Goal: Task Accomplishment & Management: Use online tool/utility

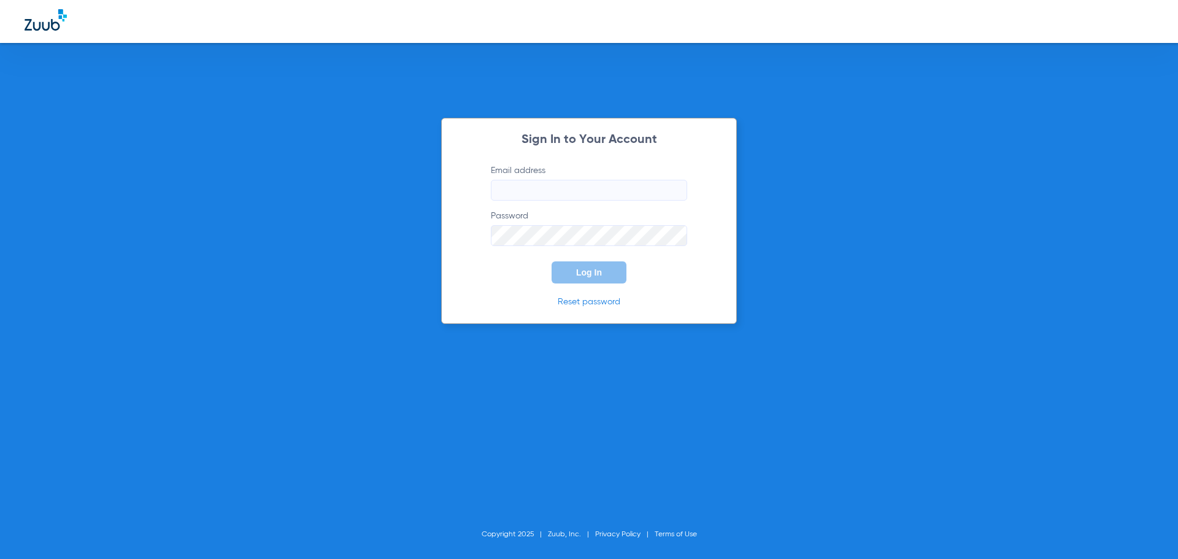
type input "info@innovafamilydental.com"
click at [587, 273] on span "Log In" at bounding box center [589, 273] width 26 height 10
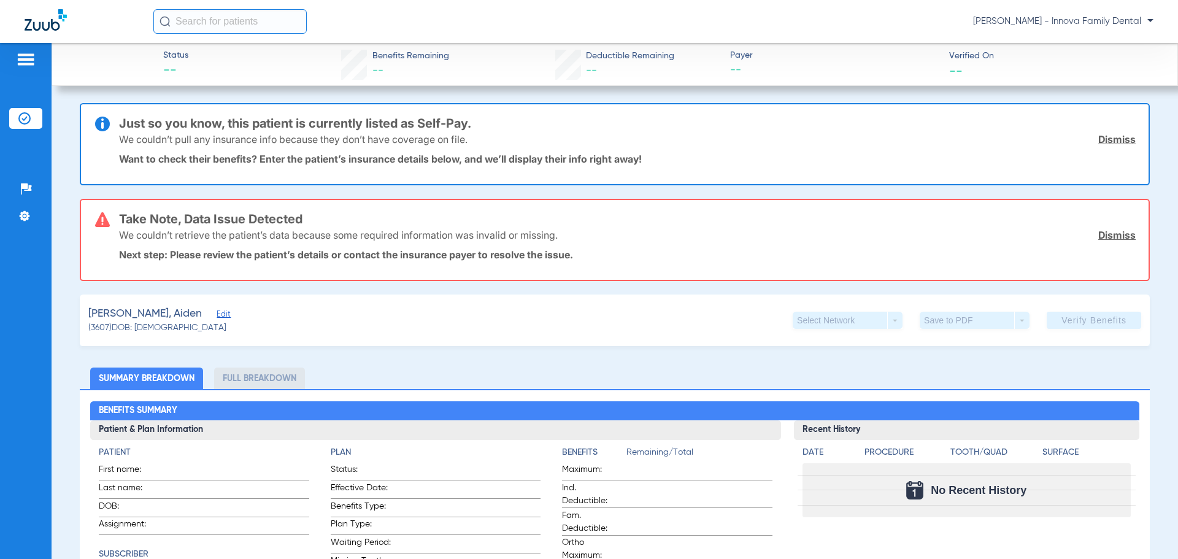
click at [217, 315] on span "Edit" at bounding box center [222, 316] width 11 height 12
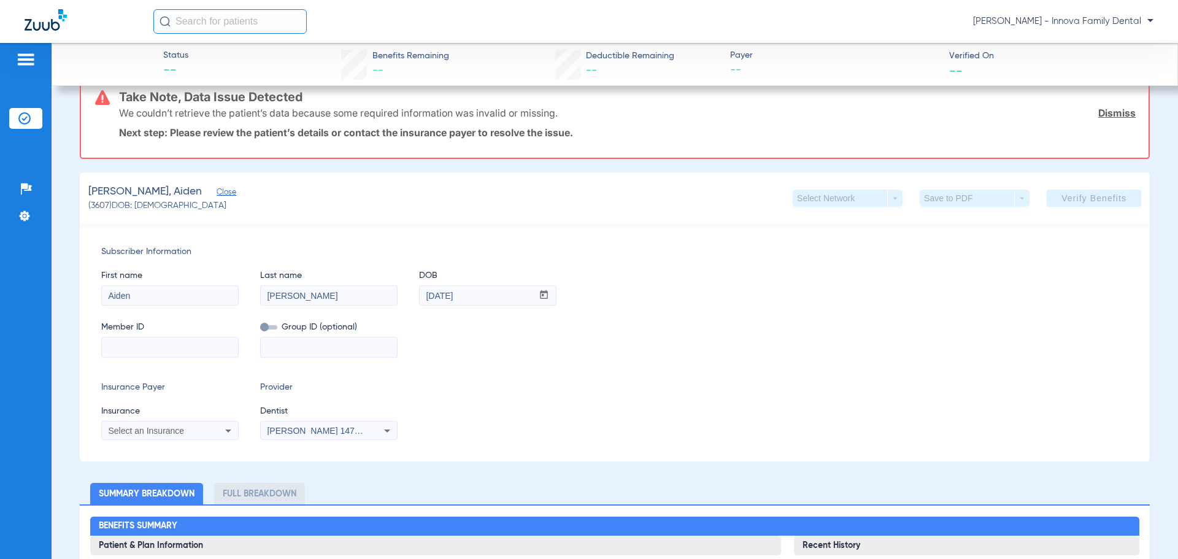
scroll to position [123, 0]
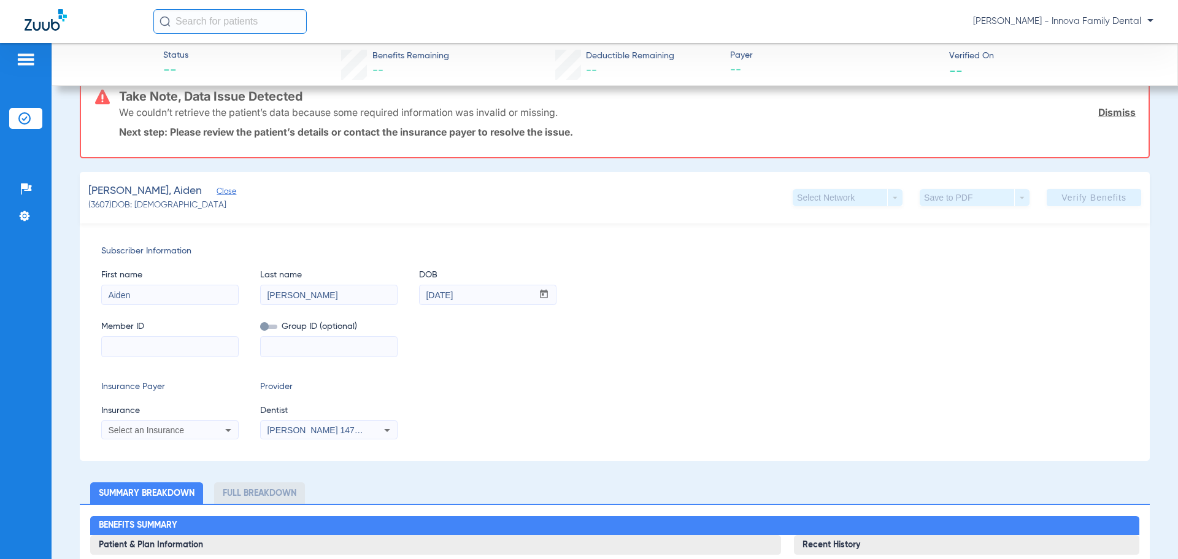
click at [138, 348] on input at bounding box center [170, 347] width 136 height 20
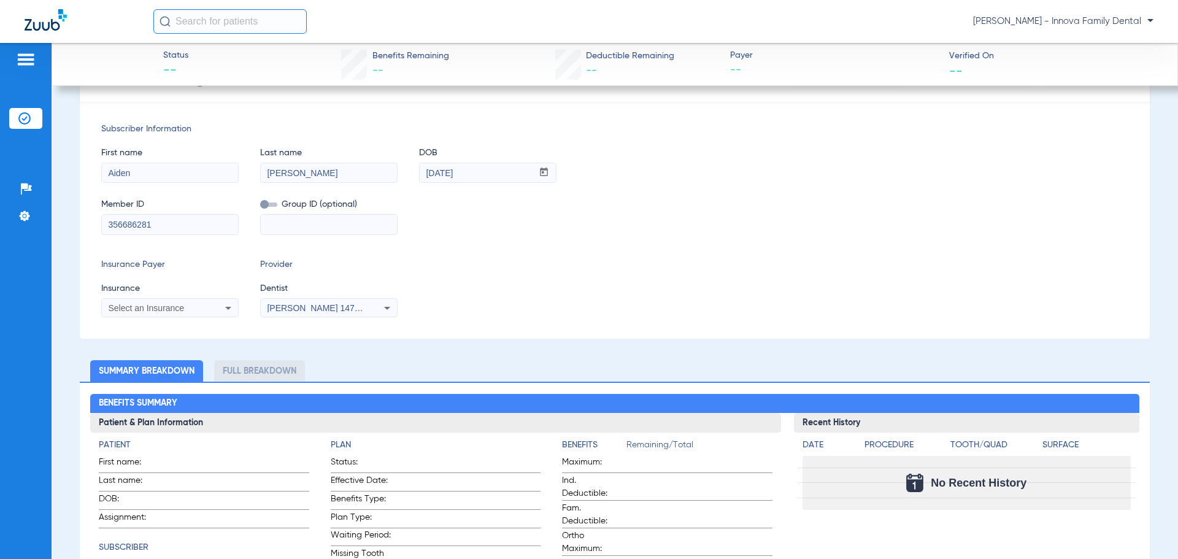
scroll to position [245, 0]
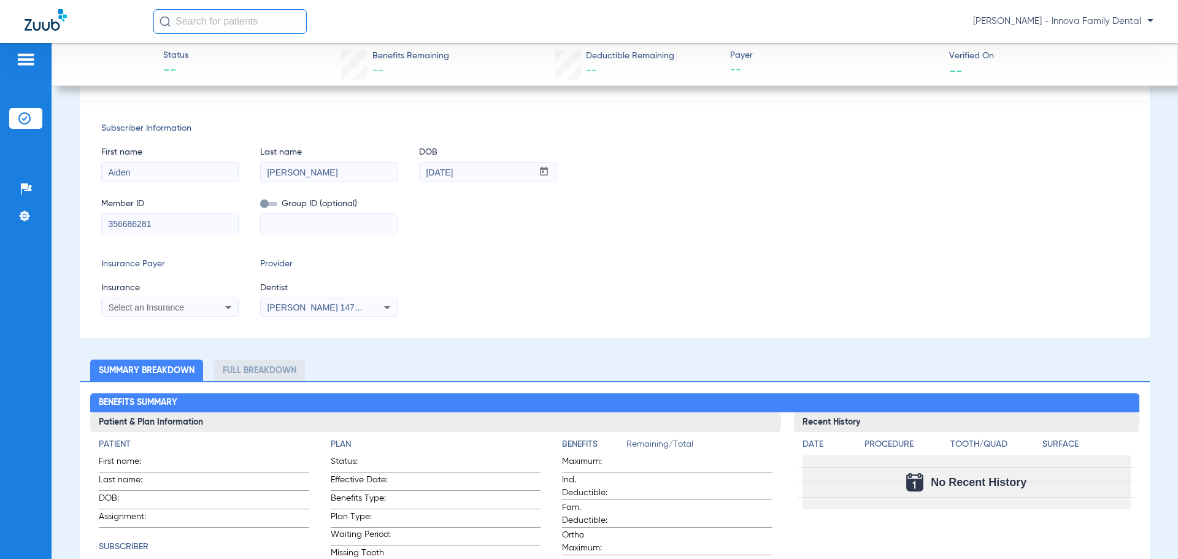
type input "356686281"
click at [207, 307] on div "Select an Insurance" at bounding box center [170, 307] width 136 height 15
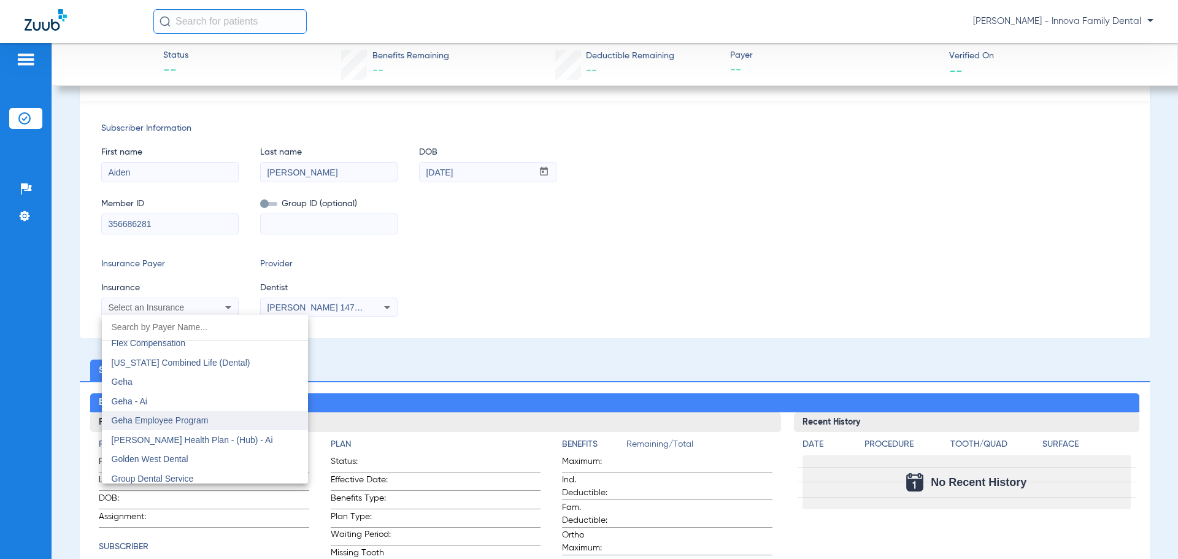
scroll to position [4050, 0]
click at [230, 439] on span "Guardian Life Insurance Co. Of America" at bounding box center [188, 436] width 152 height 10
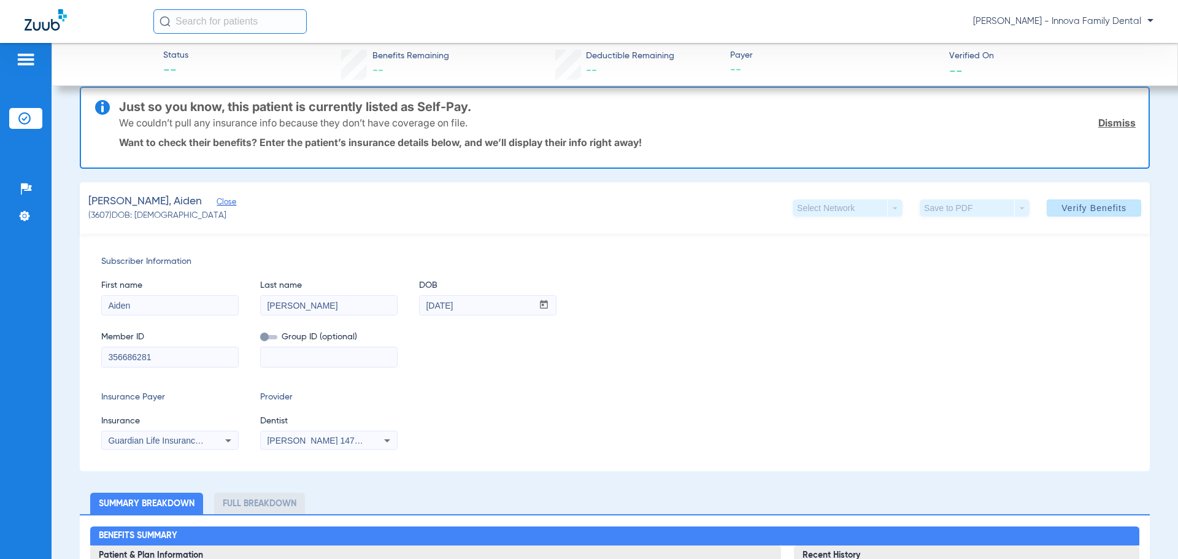
scroll to position [0, 0]
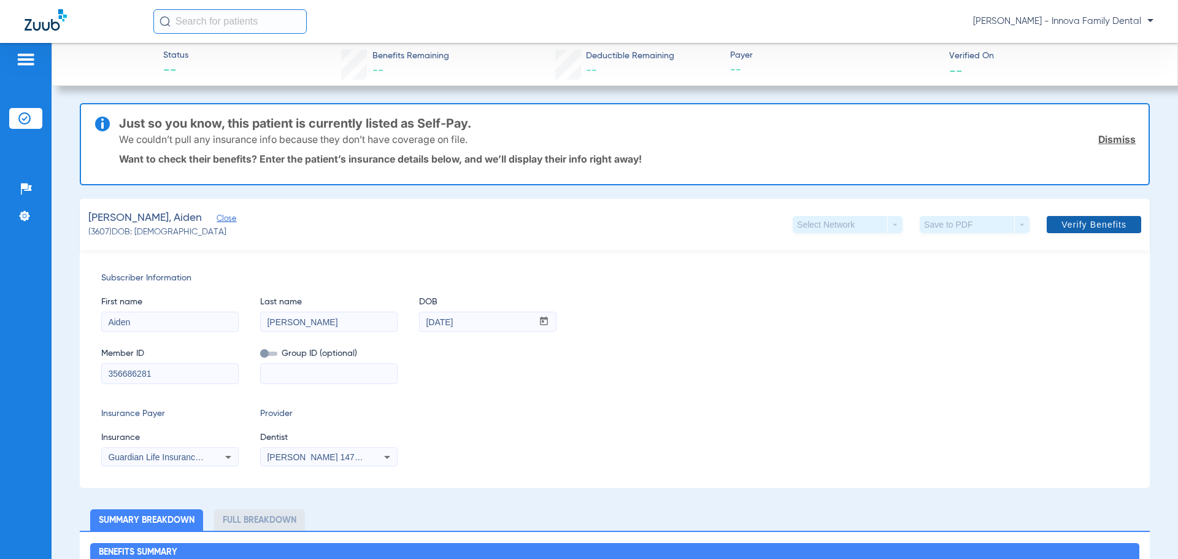
click at [1095, 223] on span "Verify Benefits" at bounding box center [1094, 225] width 65 height 10
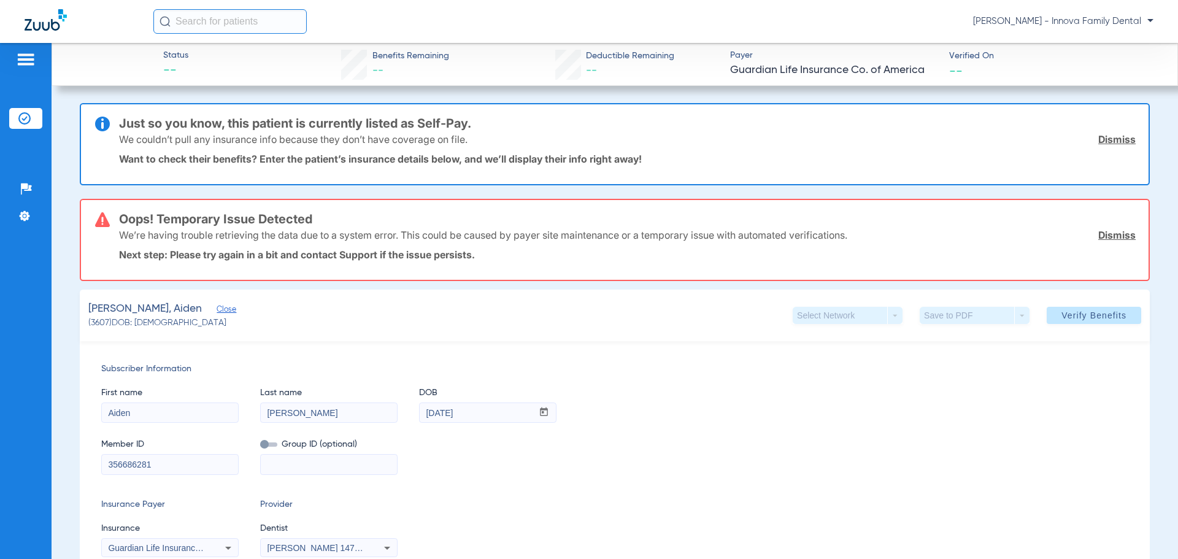
scroll to position [61, 0]
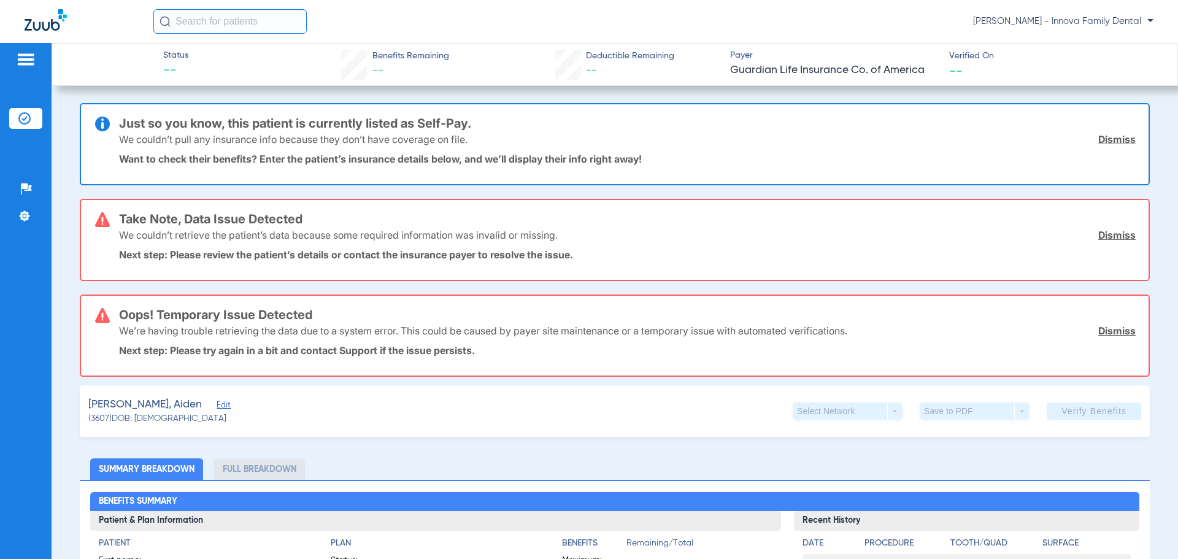
click at [1098, 138] on link "Dismiss" at bounding box center [1116, 139] width 37 height 12
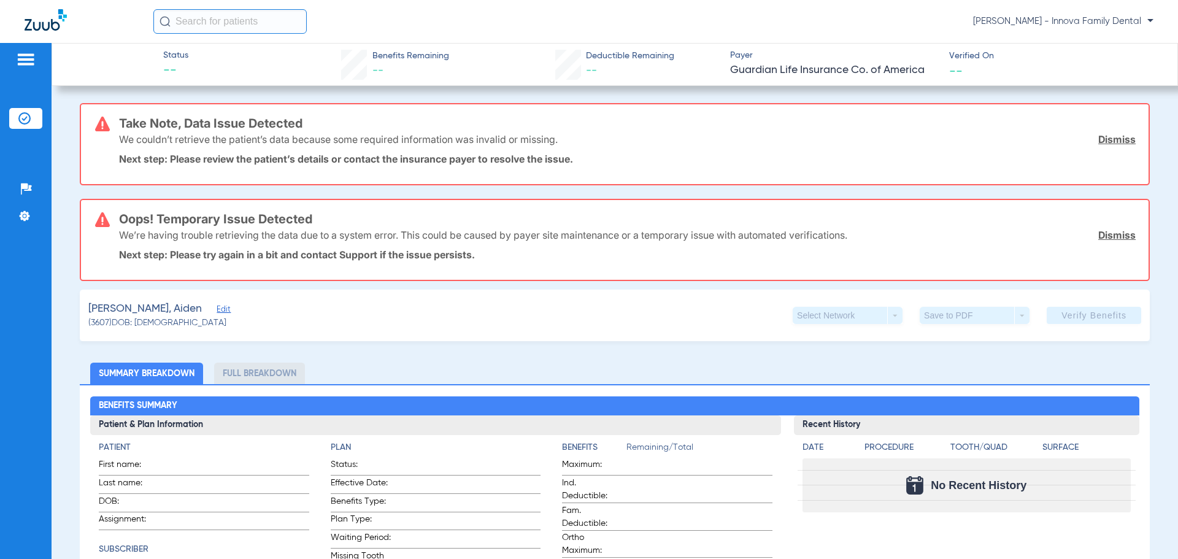
scroll to position [61, 0]
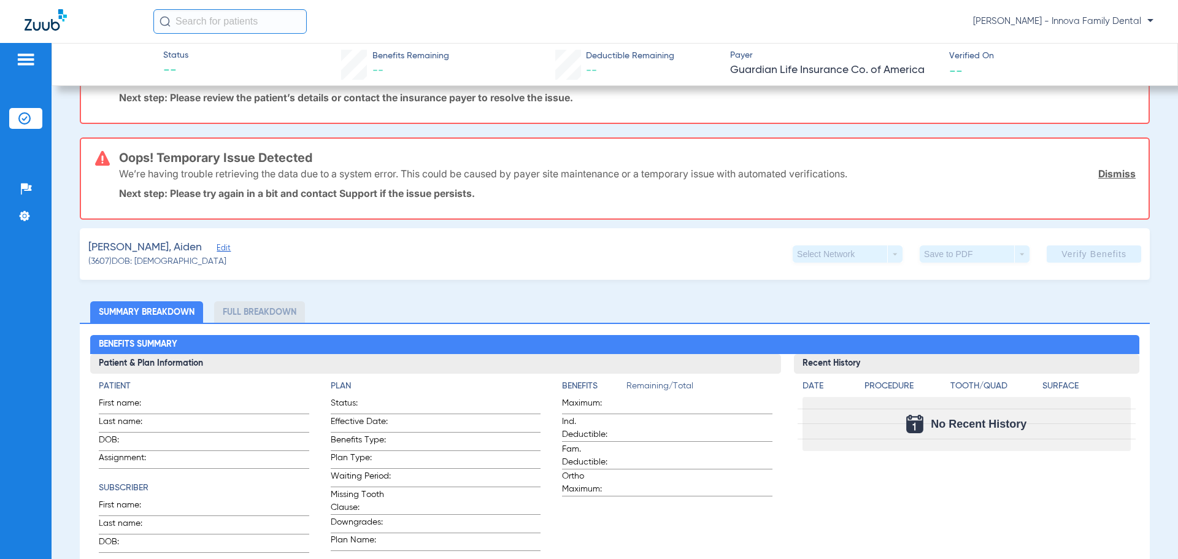
click at [217, 248] on span "Edit" at bounding box center [222, 250] width 11 height 12
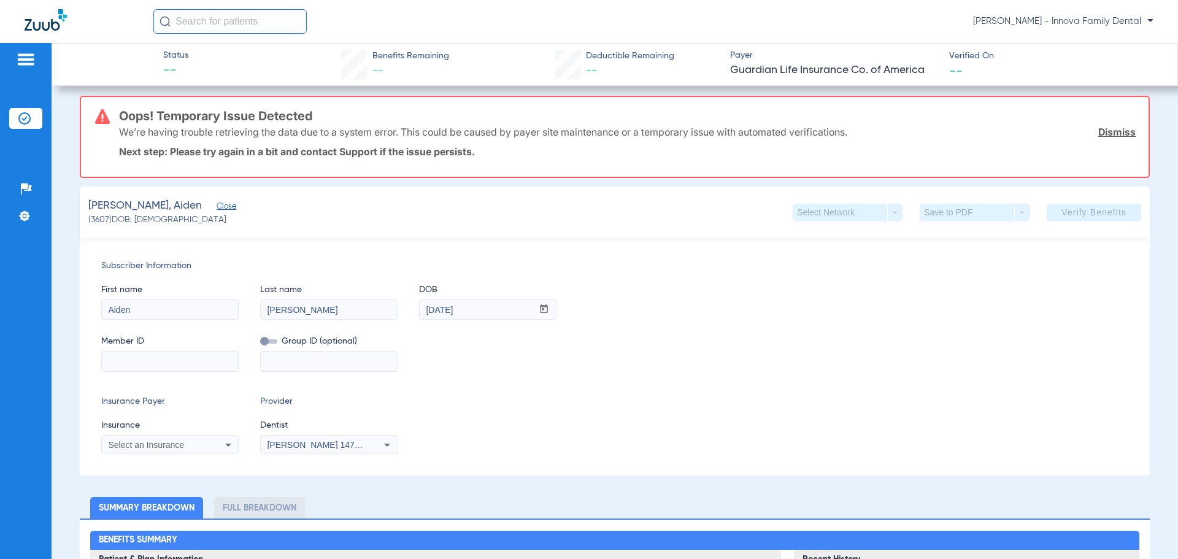
scroll to position [123, 0]
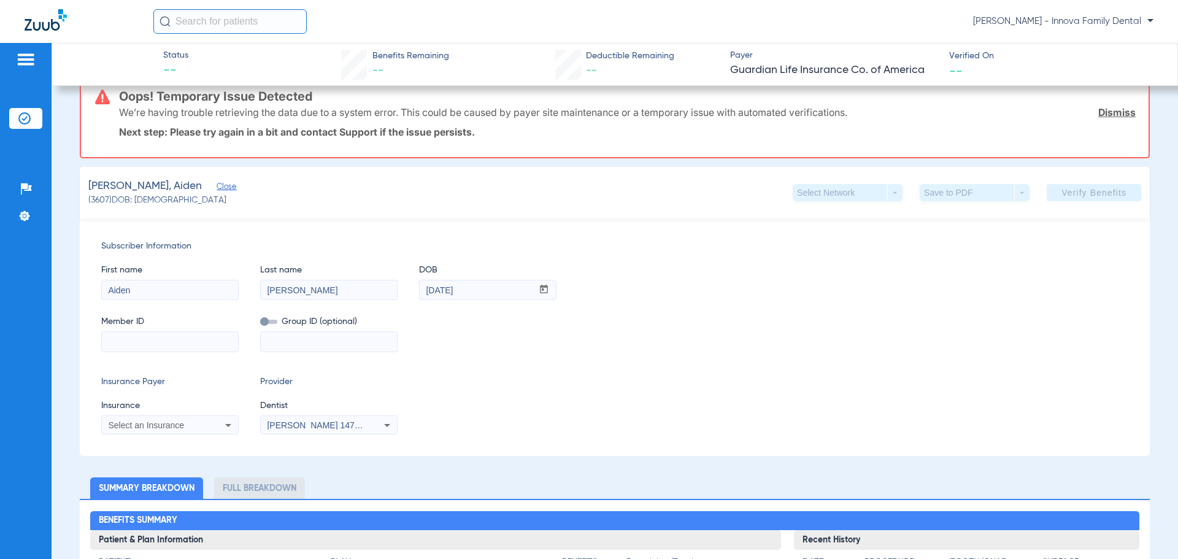
click at [209, 342] on input at bounding box center [170, 342] width 136 height 20
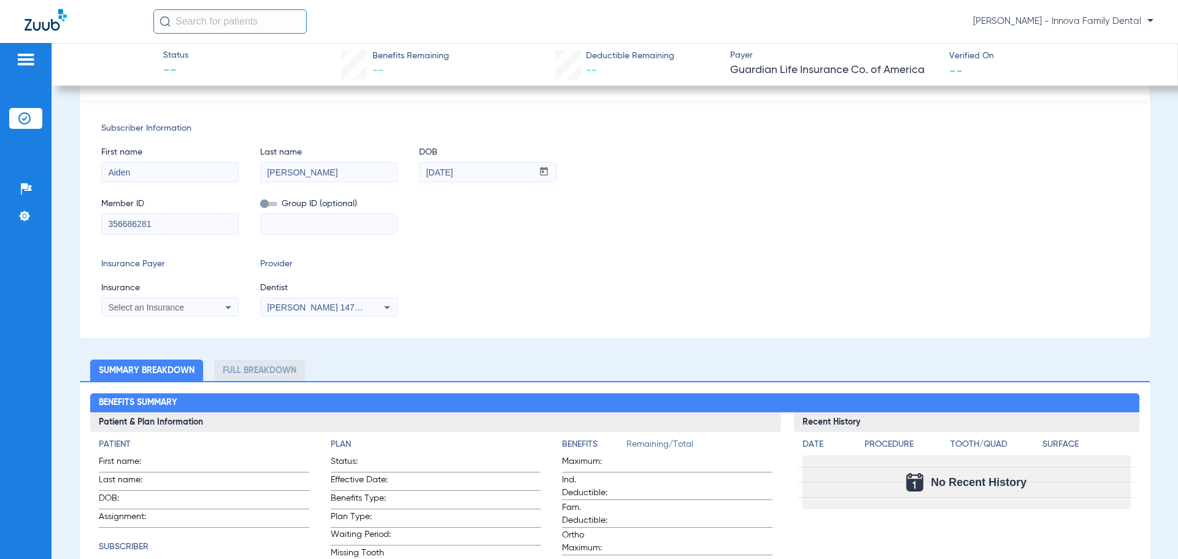
scroll to position [245, 0]
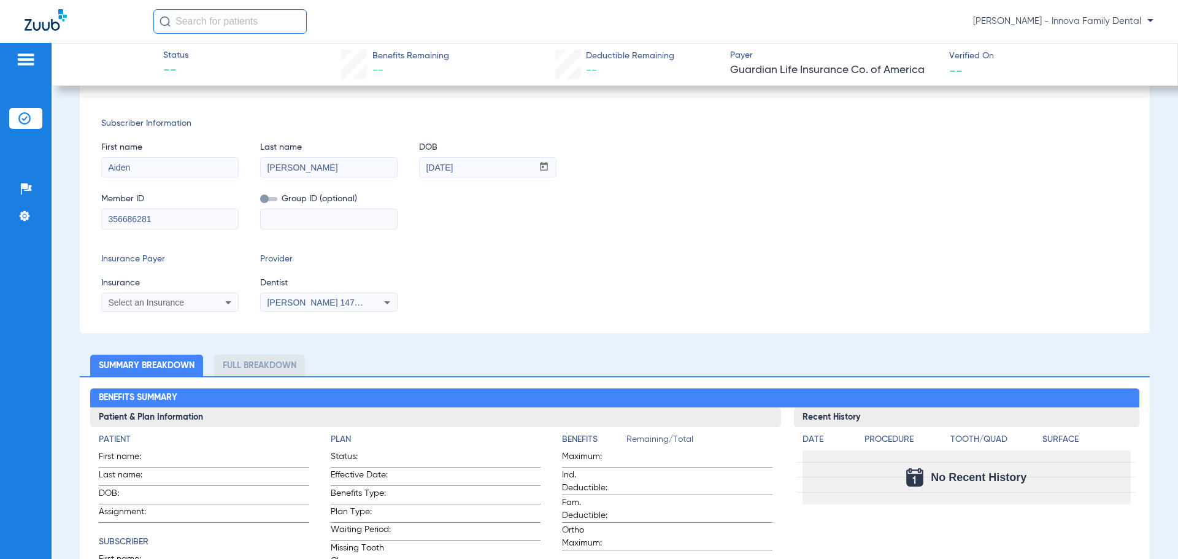
type input "356686281"
click at [200, 314] on div "Subscriber Information First name Aiden Last name [PERSON_NAME] mm / dd / yyyy …" at bounding box center [615, 214] width 1070 height 237
click at [196, 303] on div "Select an Insurance" at bounding box center [157, 302] width 99 height 9
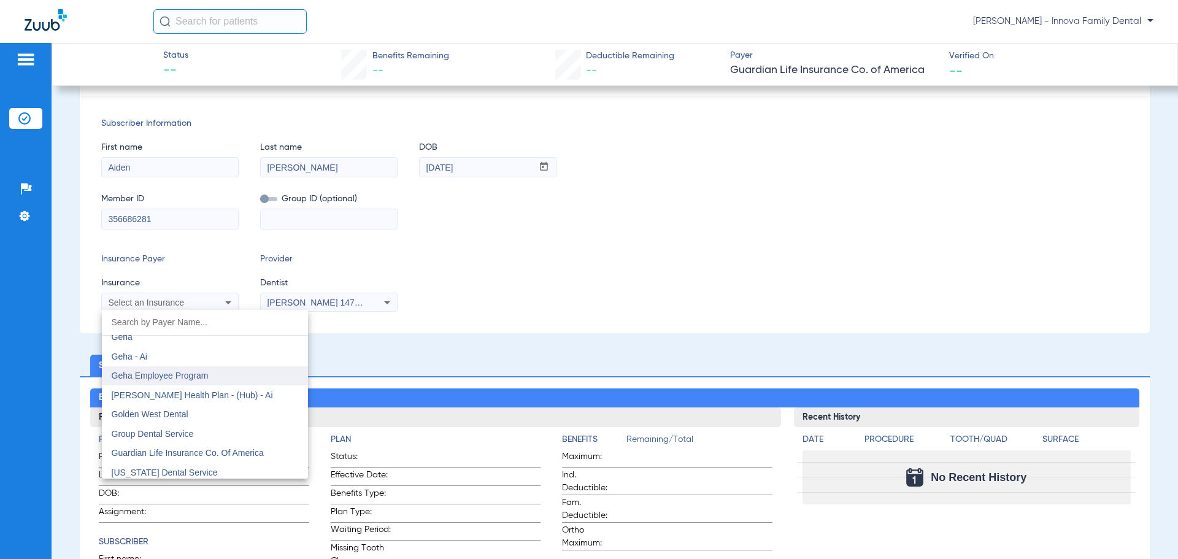
scroll to position [4050, 0]
click at [225, 431] on span "Guardian Life Insurance Co. Of America" at bounding box center [188, 431] width 152 height 10
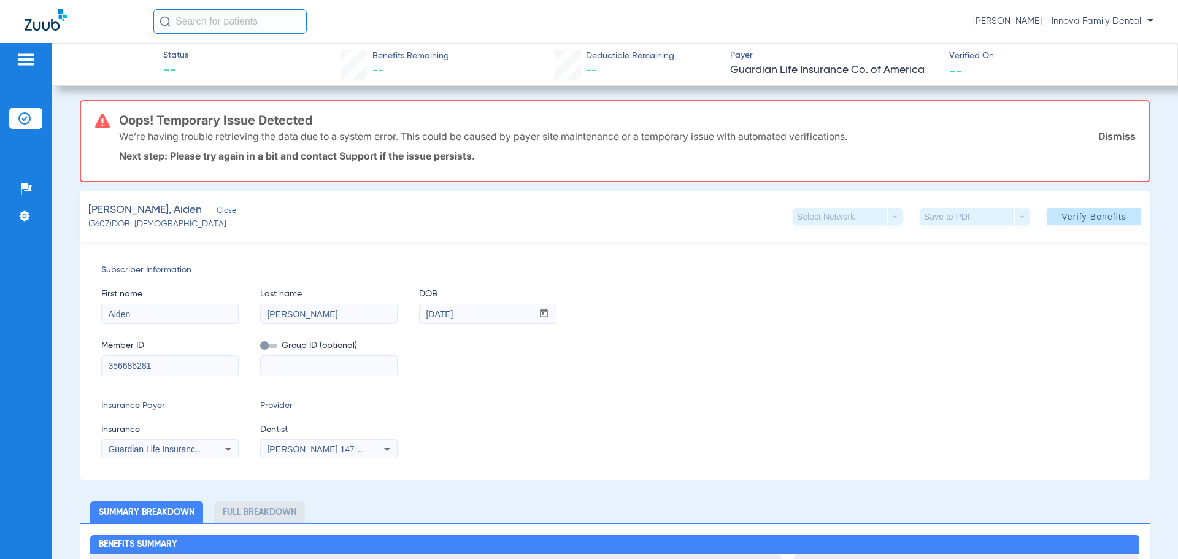
scroll to position [0, 0]
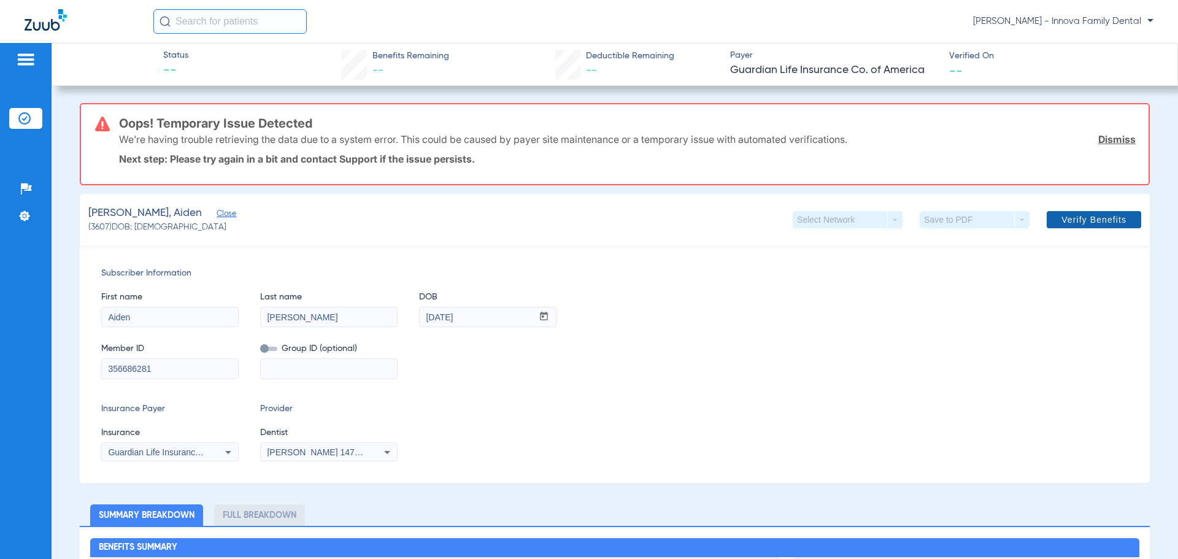
click at [1096, 221] on span "Verify Benefits" at bounding box center [1094, 220] width 65 height 10
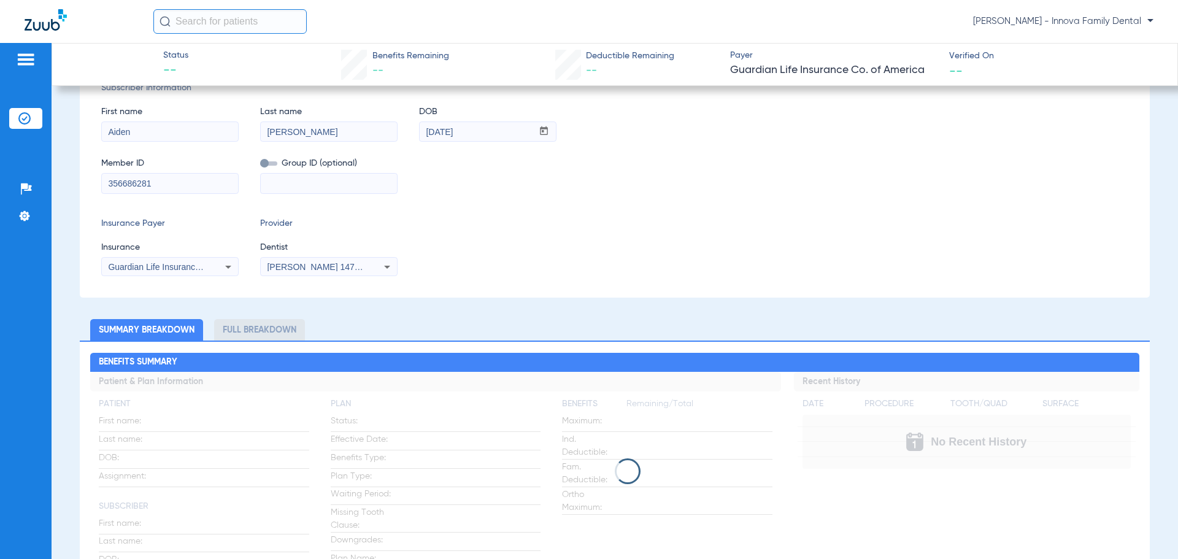
scroll to position [245, 0]
